Goal: Transaction & Acquisition: Register for event/course

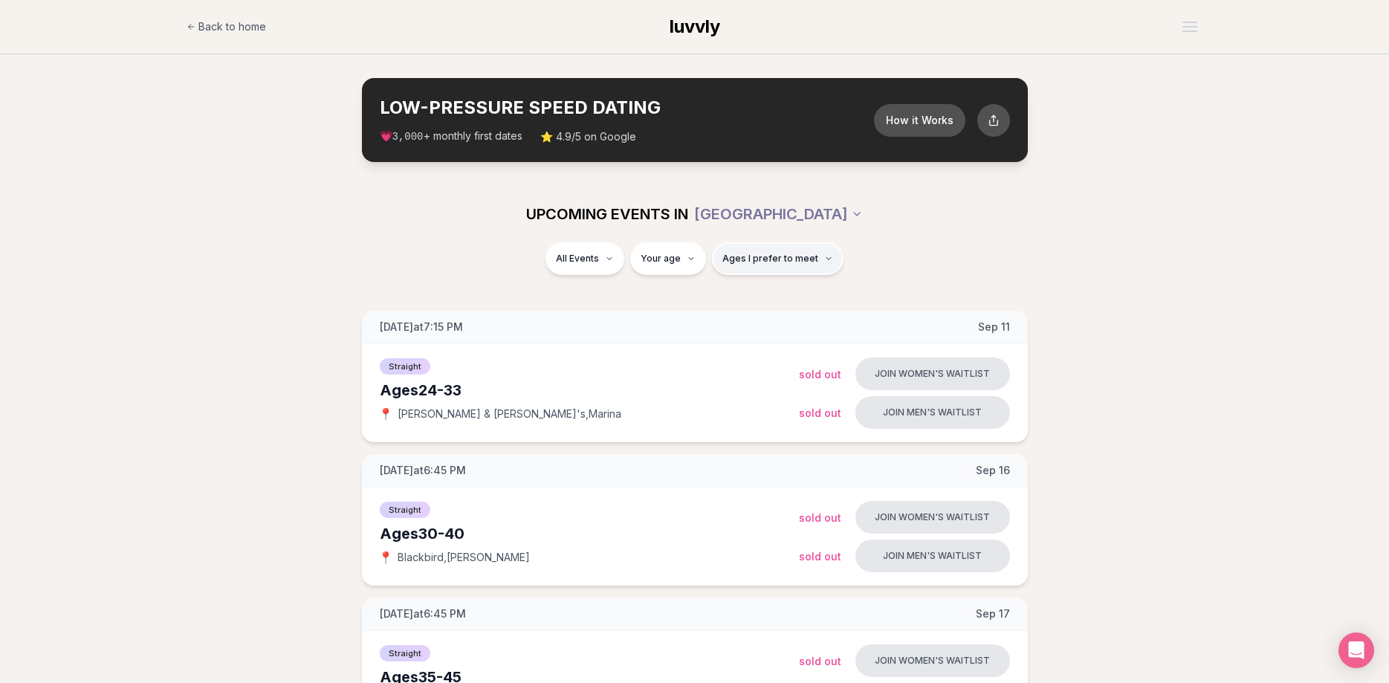
click at [750, 264] on span "Ages I prefer to meet" at bounding box center [770, 259] width 96 height 12
click at [750, 265] on button "Ages I prefer to meet" at bounding box center [778, 258] width 132 height 33
click at [570, 304] on span "Straight" at bounding box center [557, 298] width 37 height 15
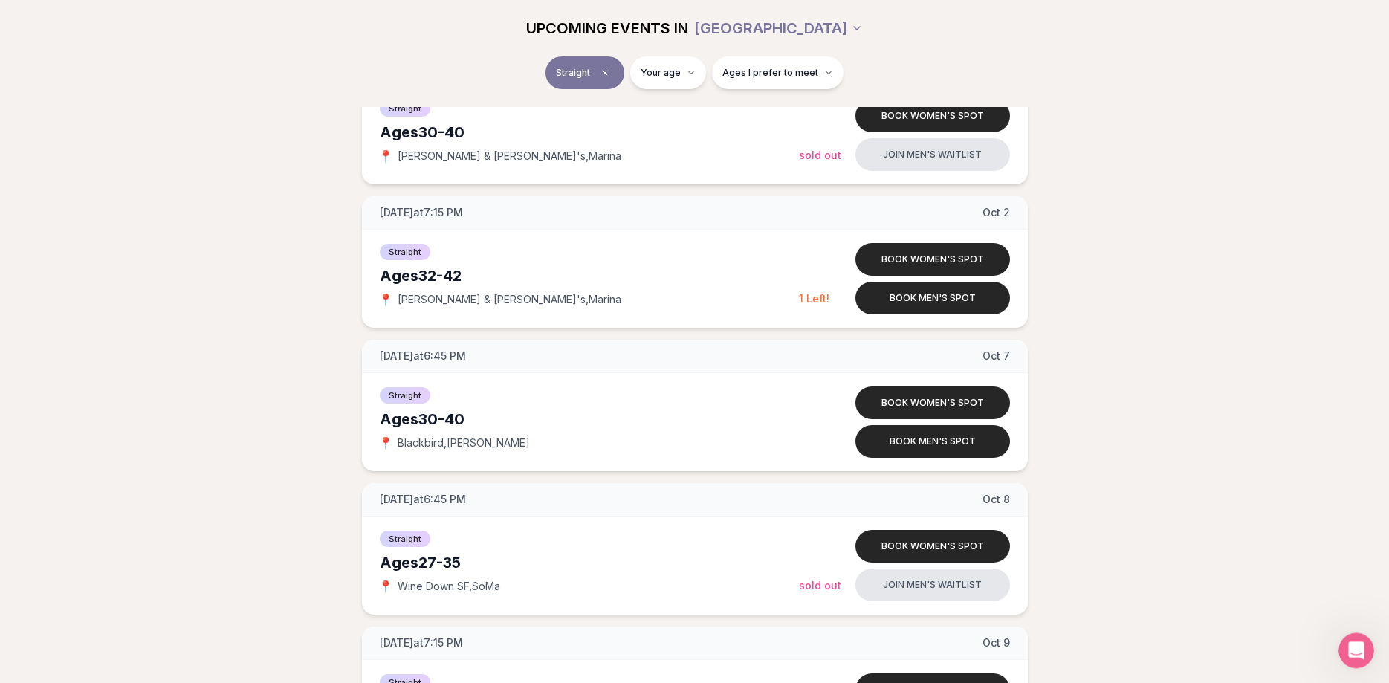
scroll to position [1288, 0]
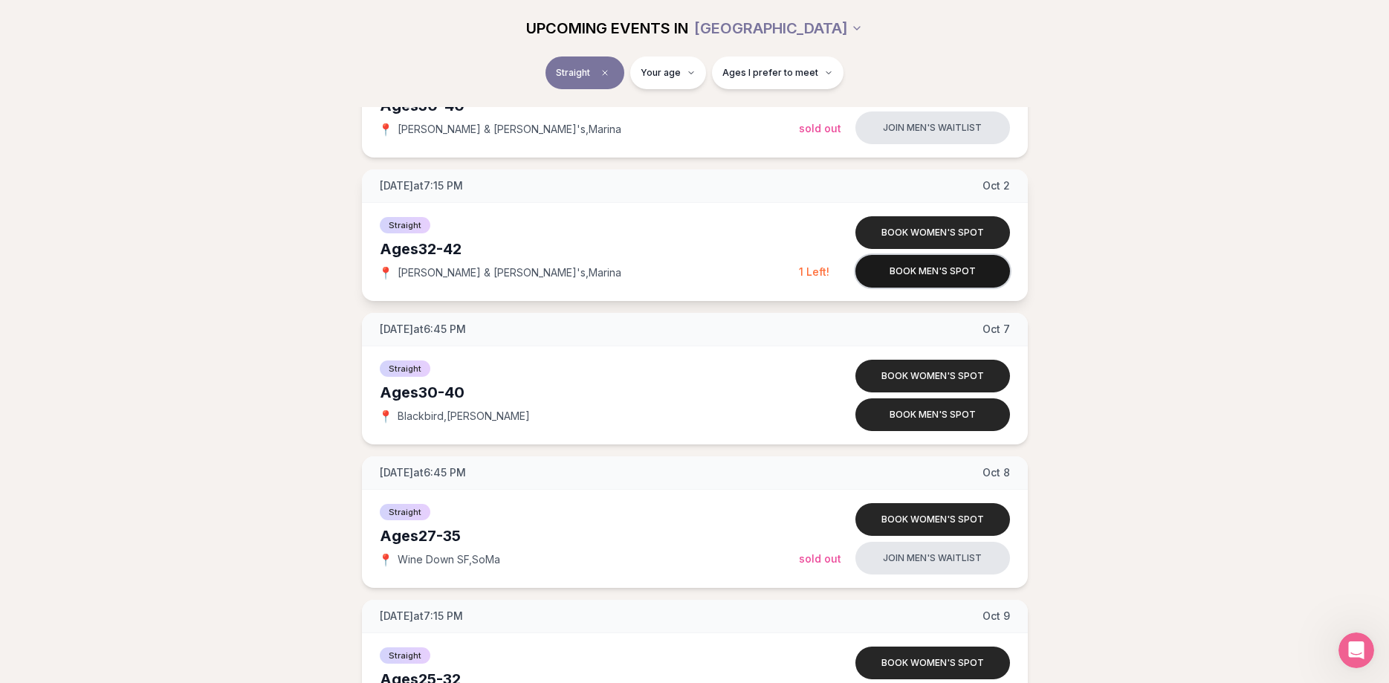
click at [918, 269] on button "Book men's spot" at bounding box center [932, 271] width 155 height 33
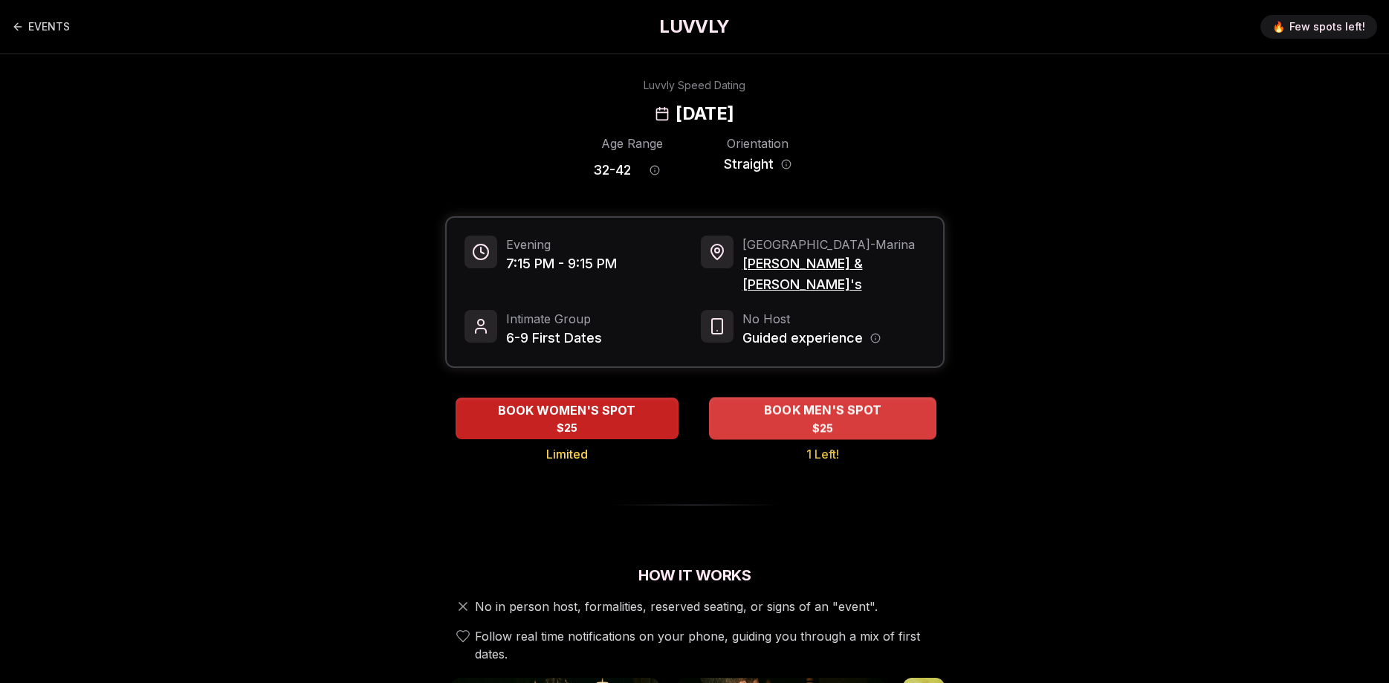
click at [811, 401] on span "BOOK MEN'S SPOT" at bounding box center [821, 410] width 123 height 18
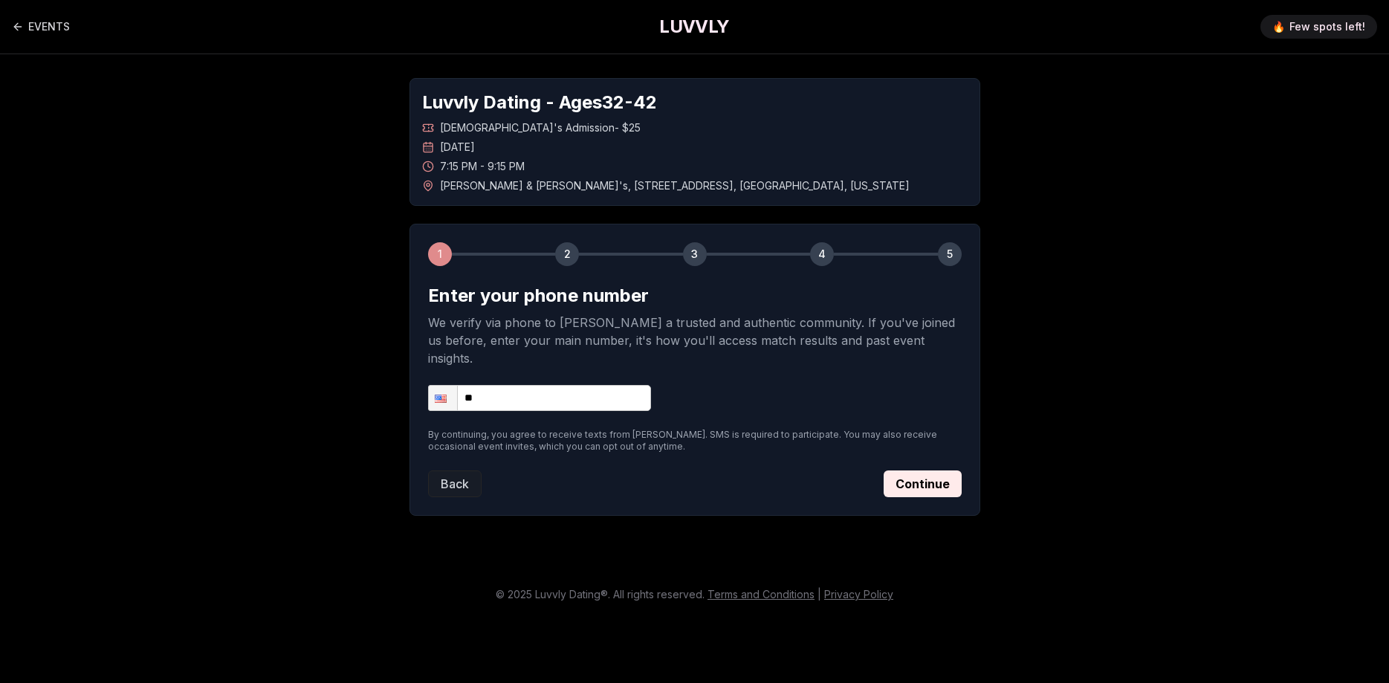
click at [502, 386] on input "**" at bounding box center [539, 398] width 223 height 26
type input "**********"
click at [965, 455] on div "**********" at bounding box center [694, 370] width 571 height 292
click at [955, 470] on button "Continue" at bounding box center [922, 483] width 78 height 27
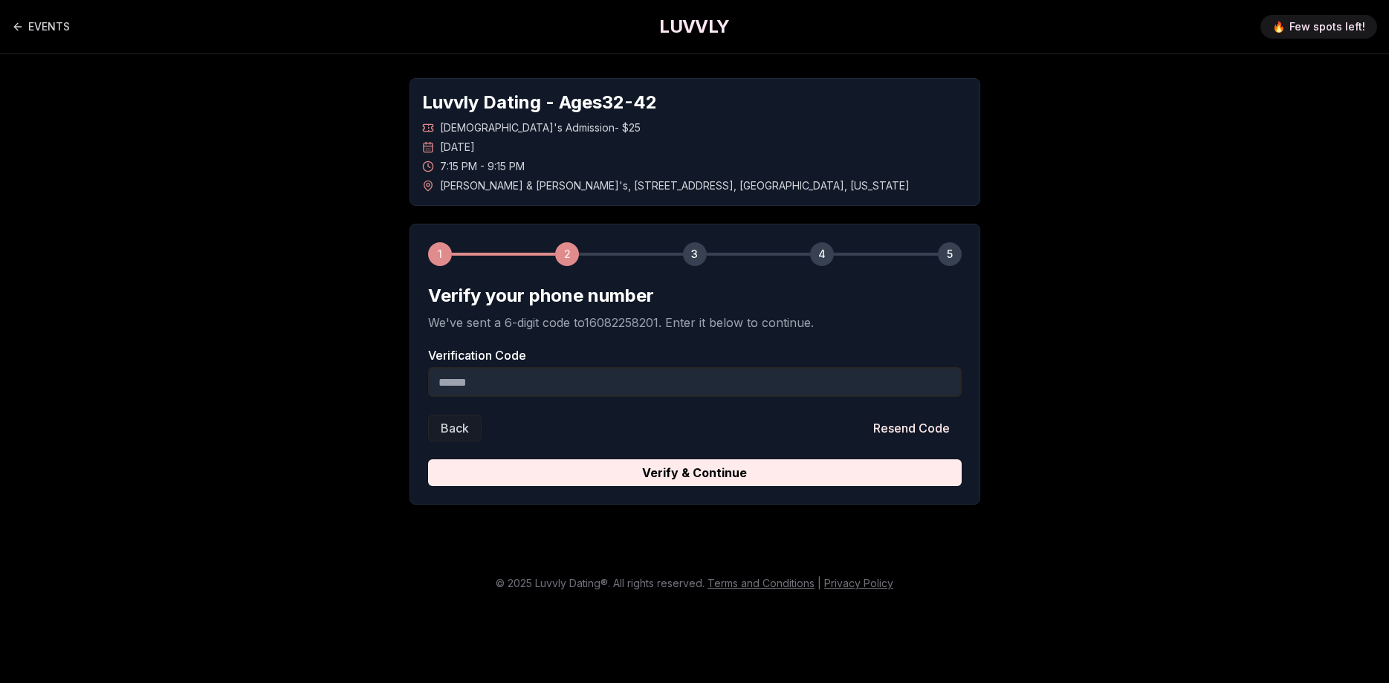
click at [571, 399] on form "Verify your phone number We've sent a 6-digit code to 16082258201 . Enter it be…" at bounding box center [695, 385] width 534 height 202
click at [576, 384] on input "Verification Code" at bounding box center [695, 382] width 534 height 30
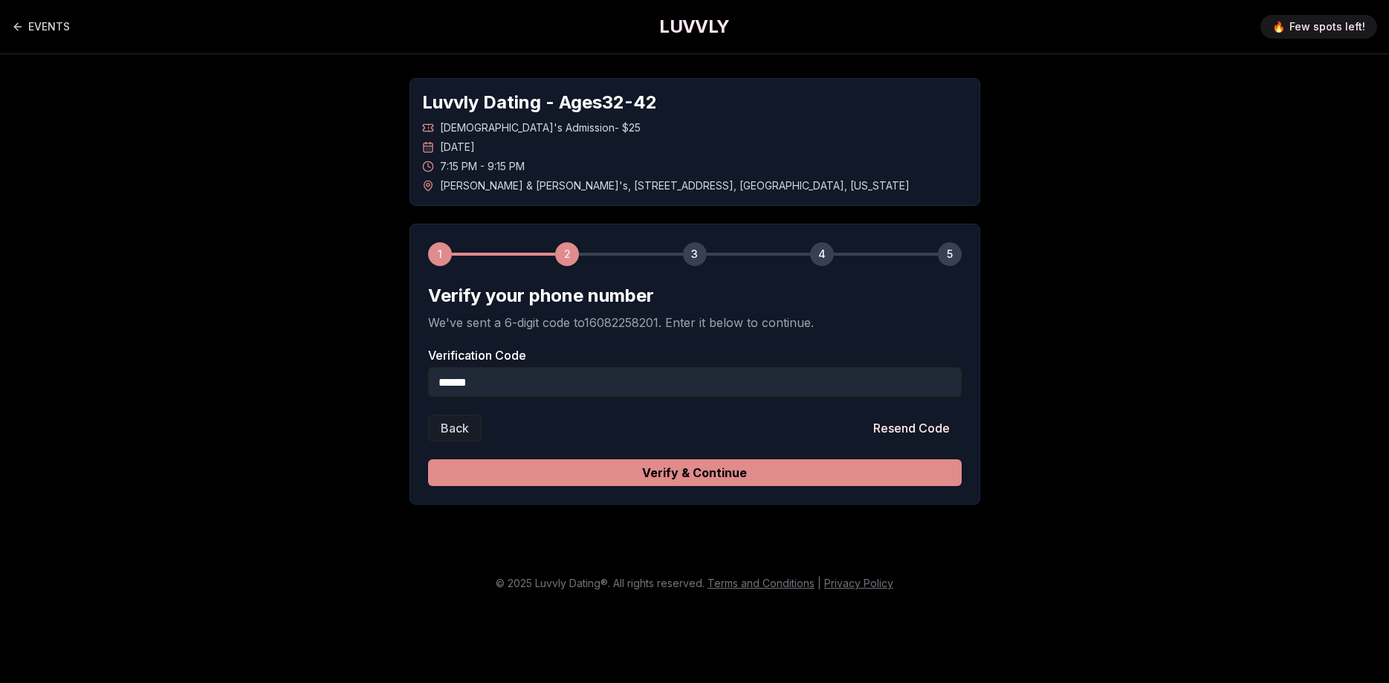
type input "******"
click at [700, 467] on button "Verify & Continue" at bounding box center [695, 472] width 534 height 27
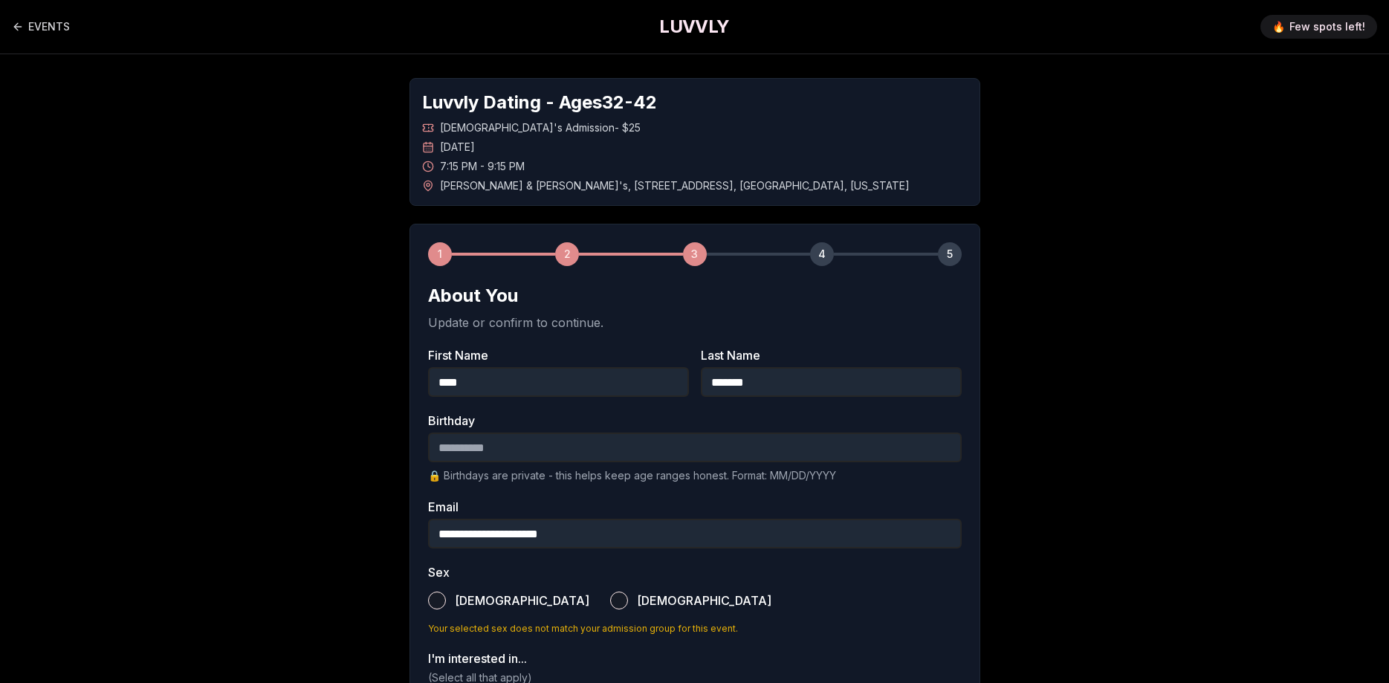
click at [632, 453] on input "Birthday" at bounding box center [695, 447] width 534 height 30
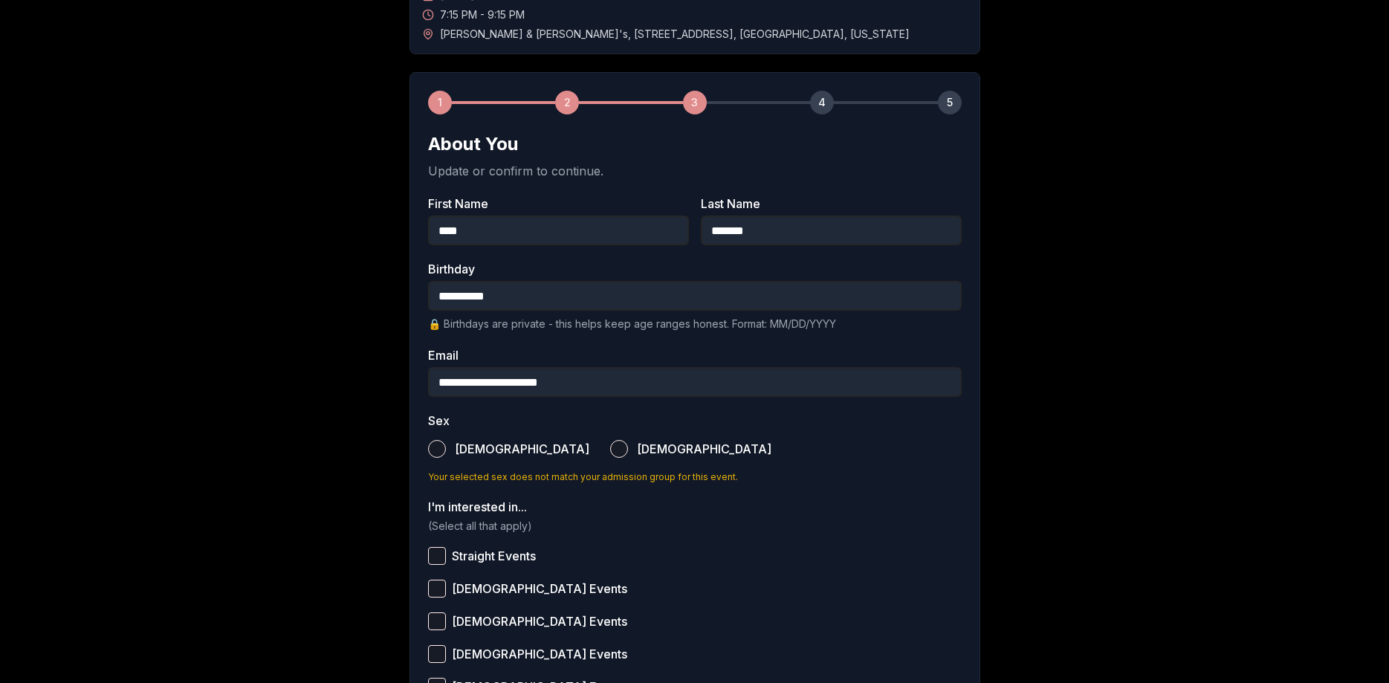
scroll to position [227, 0]
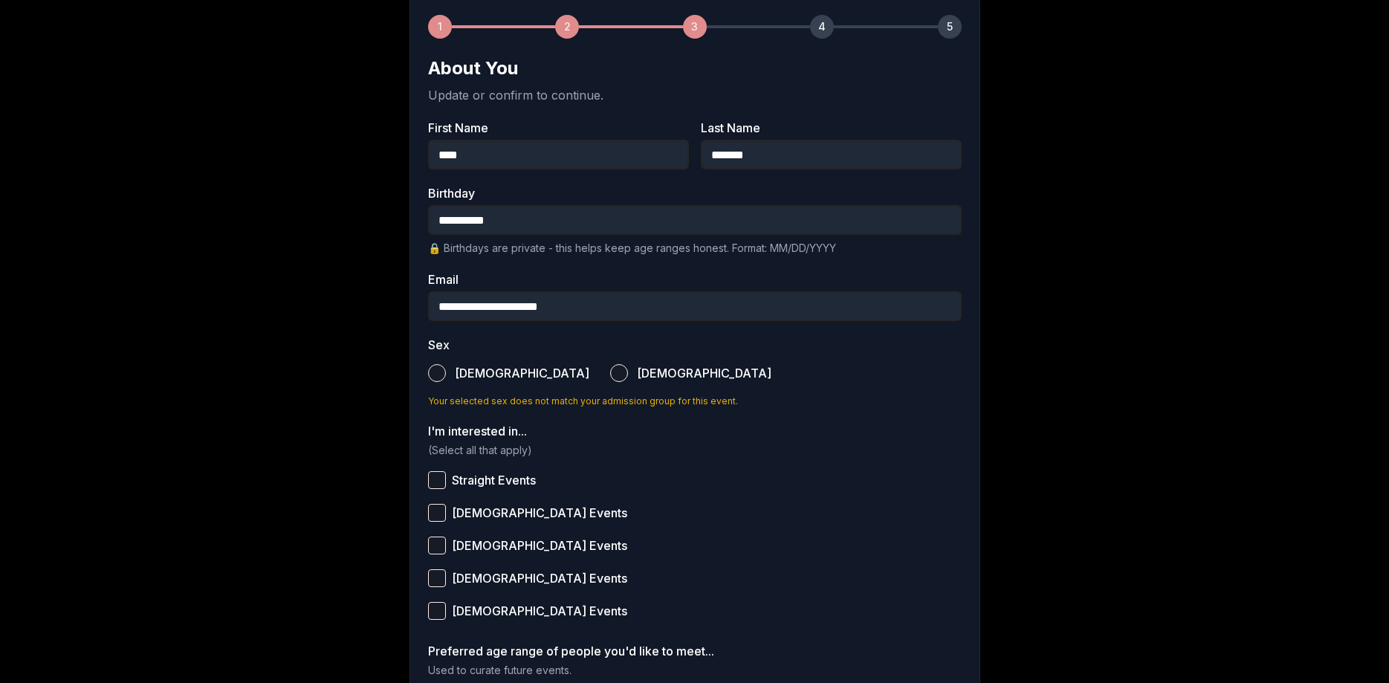
type input "**********"
click at [435, 369] on button "Male" at bounding box center [437, 373] width 18 height 18
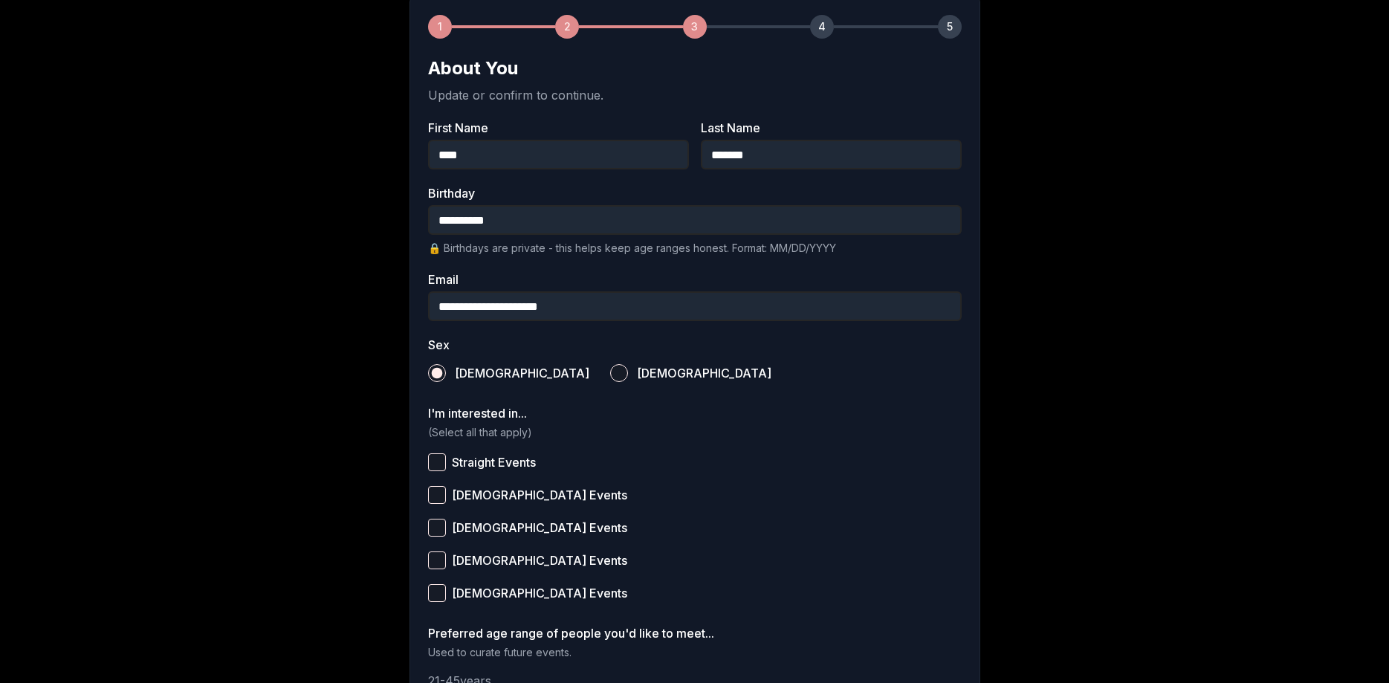
click at [432, 455] on button "Straight Events" at bounding box center [437, 462] width 18 height 18
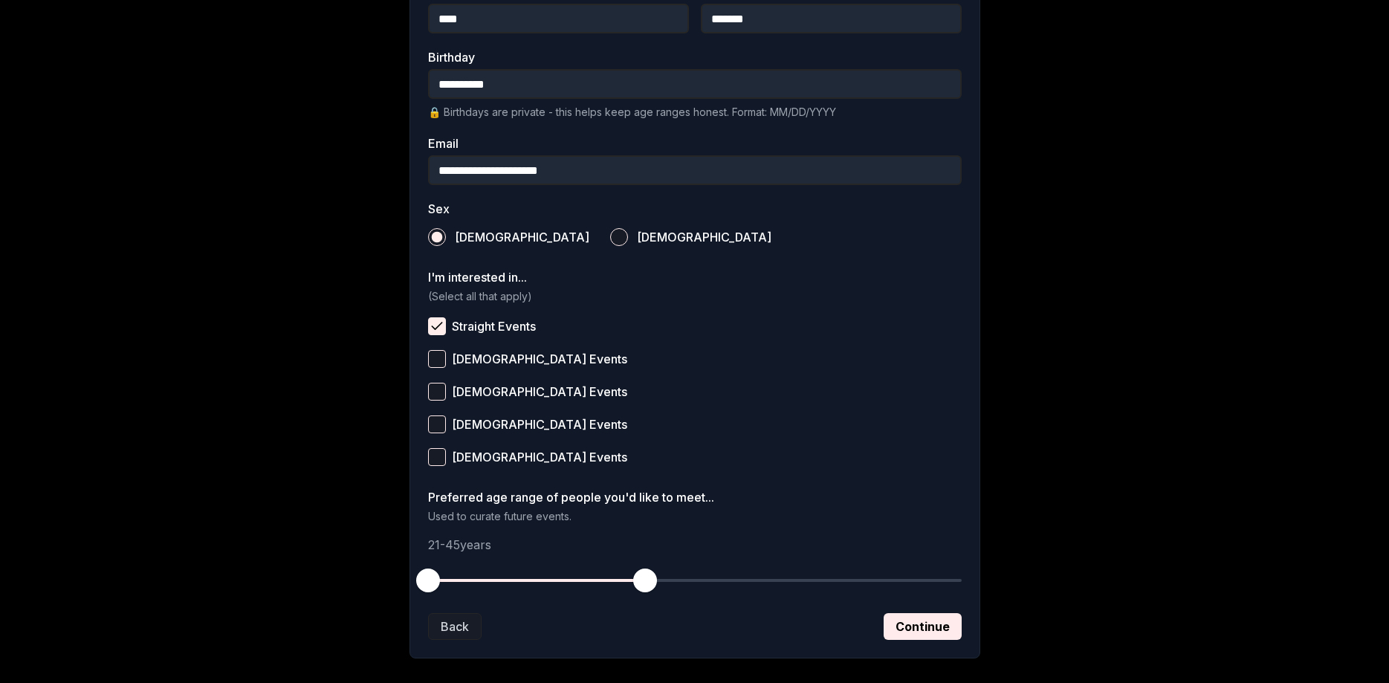
scroll to position [437, 0]
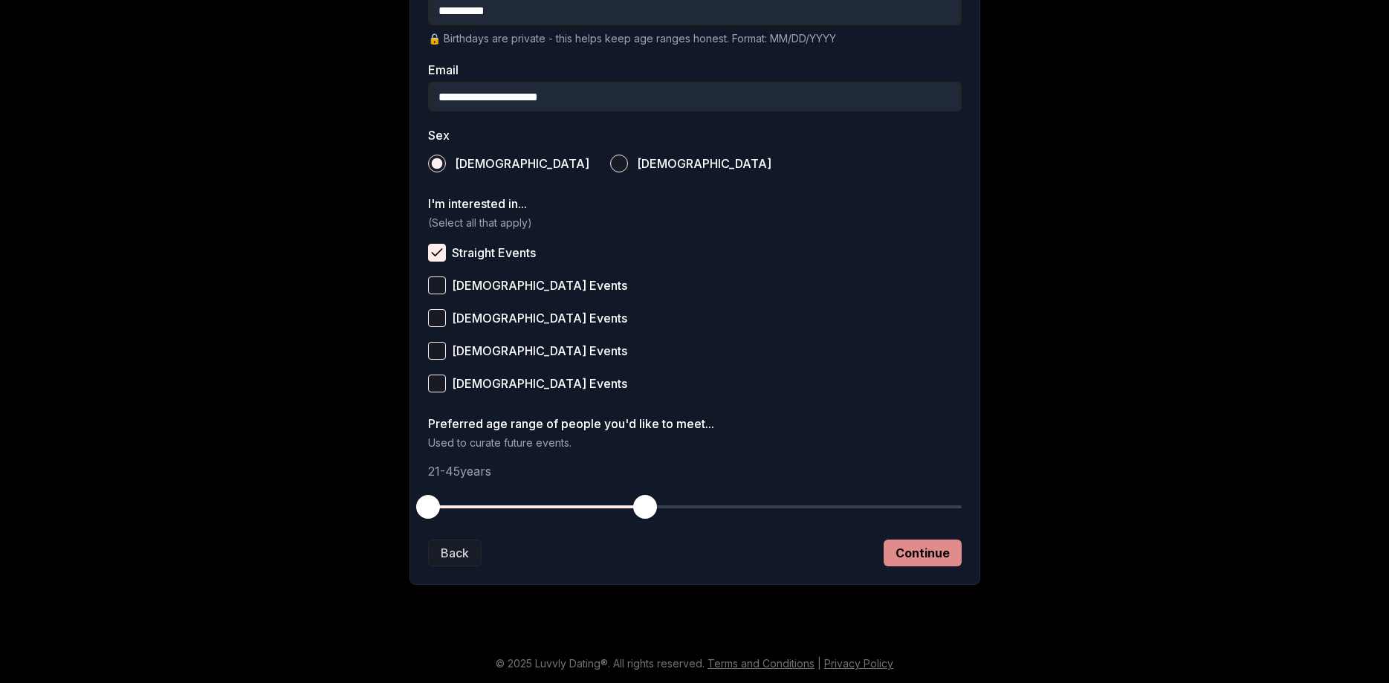
click at [936, 558] on button "Continue" at bounding box center [922, 552] width 78 height 27
drag, startPoint x: 432, startPoint y: 508, endPoint x: 489, endPoint y: 503, distance: 56.6
click at [489, 503] on span "button" at bounding box center [491, 507] width 24 height 24
click at [928, 562] on button "Continue" at bounding box center [922, 552] width 78 height 27
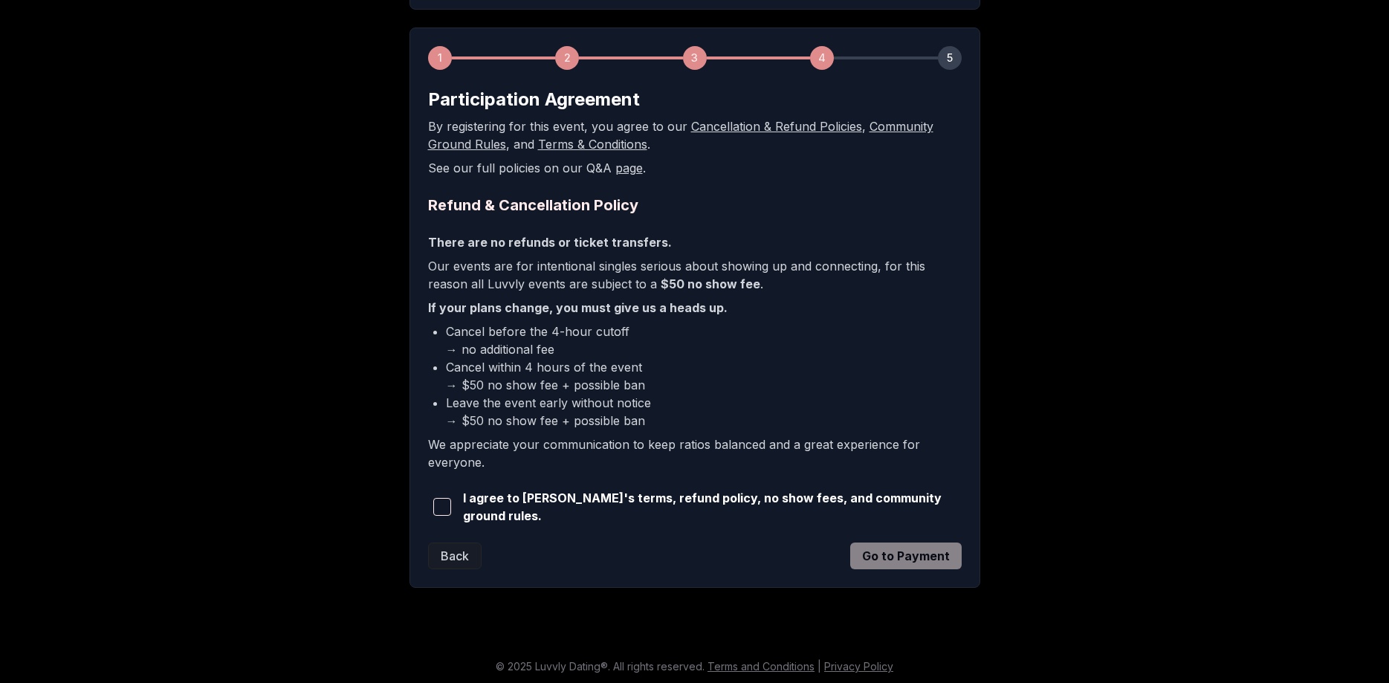
click at [434, 504] on button "button" at bounding box center [442, 506] width 29 height 33
click at [896, 542] on button "Go to Payment" at bounding box center [905, 555] width 111 height 27
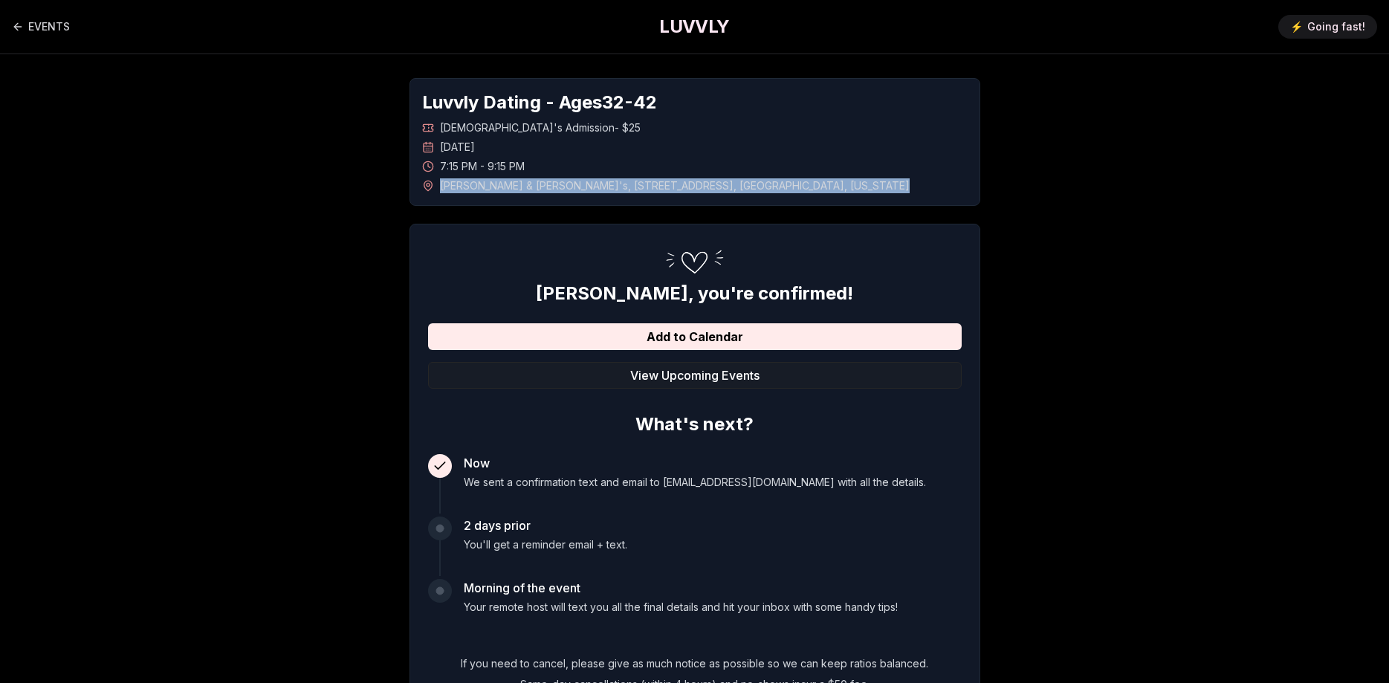
drag, startPoint x: 410, startPoint y: 89, endPoint x: 800, endPoint y: 186, distance: 401.2
click at [800, 186] on div "Luvvly Dating - Ages [DEMOGRAPHIC_DATA] [DEMOGRAPHIC_DATA]'s Admission - $25 [D…" at bounding box center [694, 142] width 571 height 128
copy span "[PERSON_NAME] & [PERSON_NAME]'s , [STREET_ADDRESS][US_STATE]"
click at [1129, 433] on div "Luvvly Dating - Ages [DEMOGRAPHIC_DATA] [DEMOGRAPHIC_DATA]'s Admission - $25 [D…" at bounding box center [695, 404] width 1040 height 701
